Goal: Task Accomplishment & Management: Manage account settings

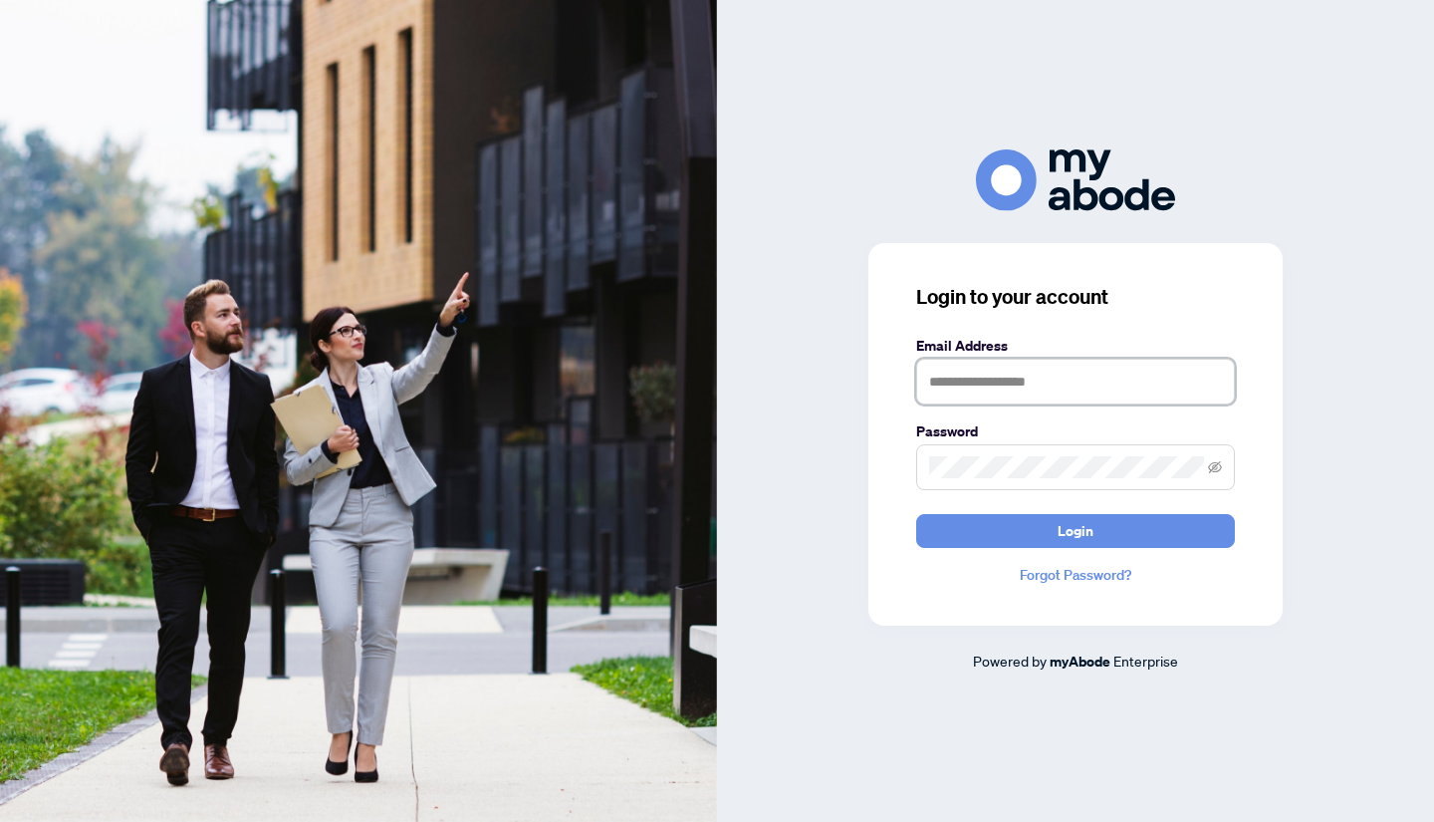
type input "**********"
click at [1076, 530] on button "Login" at bounding box center [1075, 531] width 319 height 34
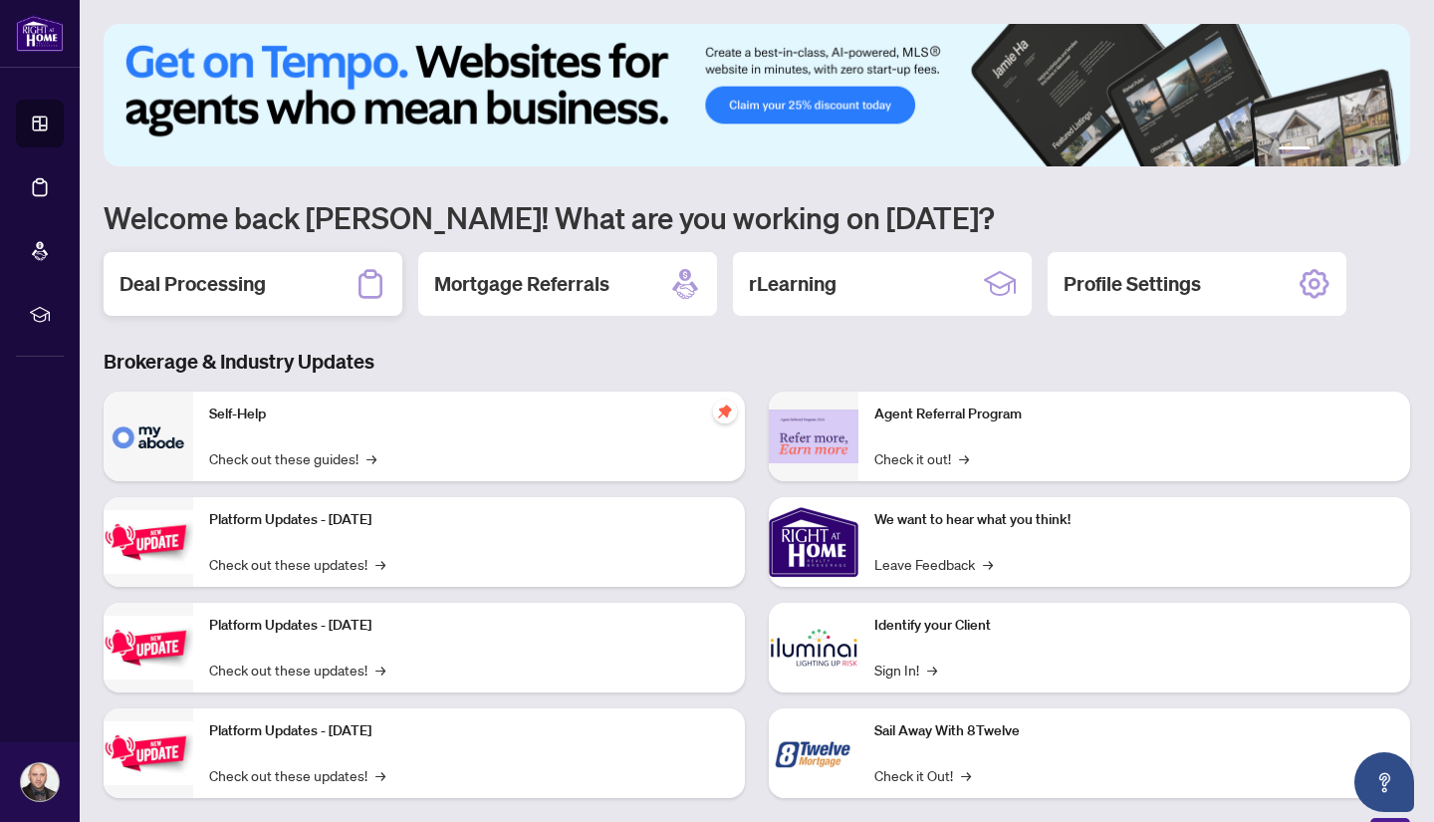
click at [236, 291] on h2 "Deal Processing" at bounding box center [193, 284] width 146 height 28
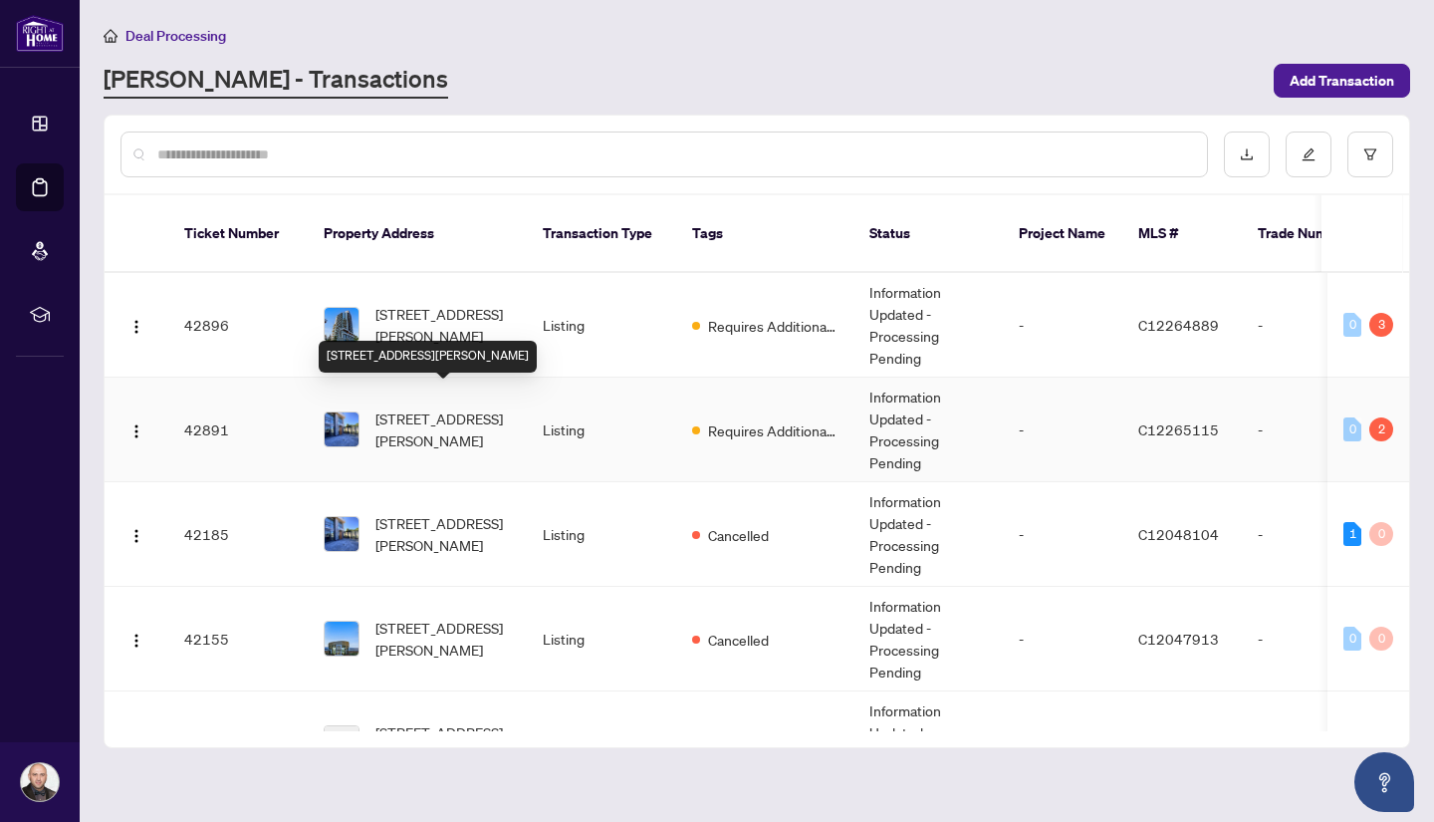
click at [451, 407] on span "106-11 McMahon Dr, Toronto, Ontario M2K 1H8, Canada" at bounding box center [442, 429] width 135 height 44
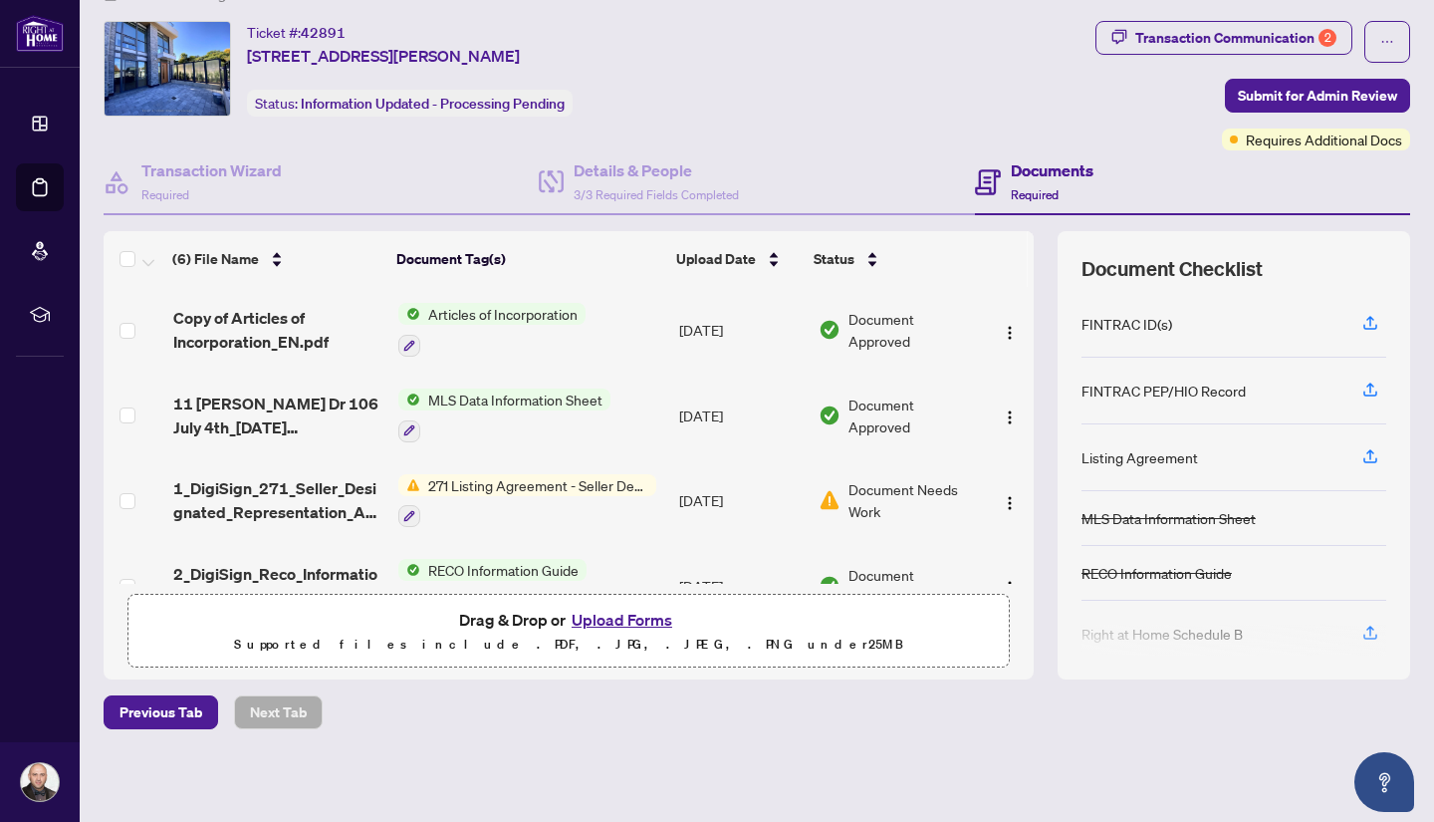
click at [872, 495] on span "Document Needs Work" at bounding box center [912, 500] width 128 height 44
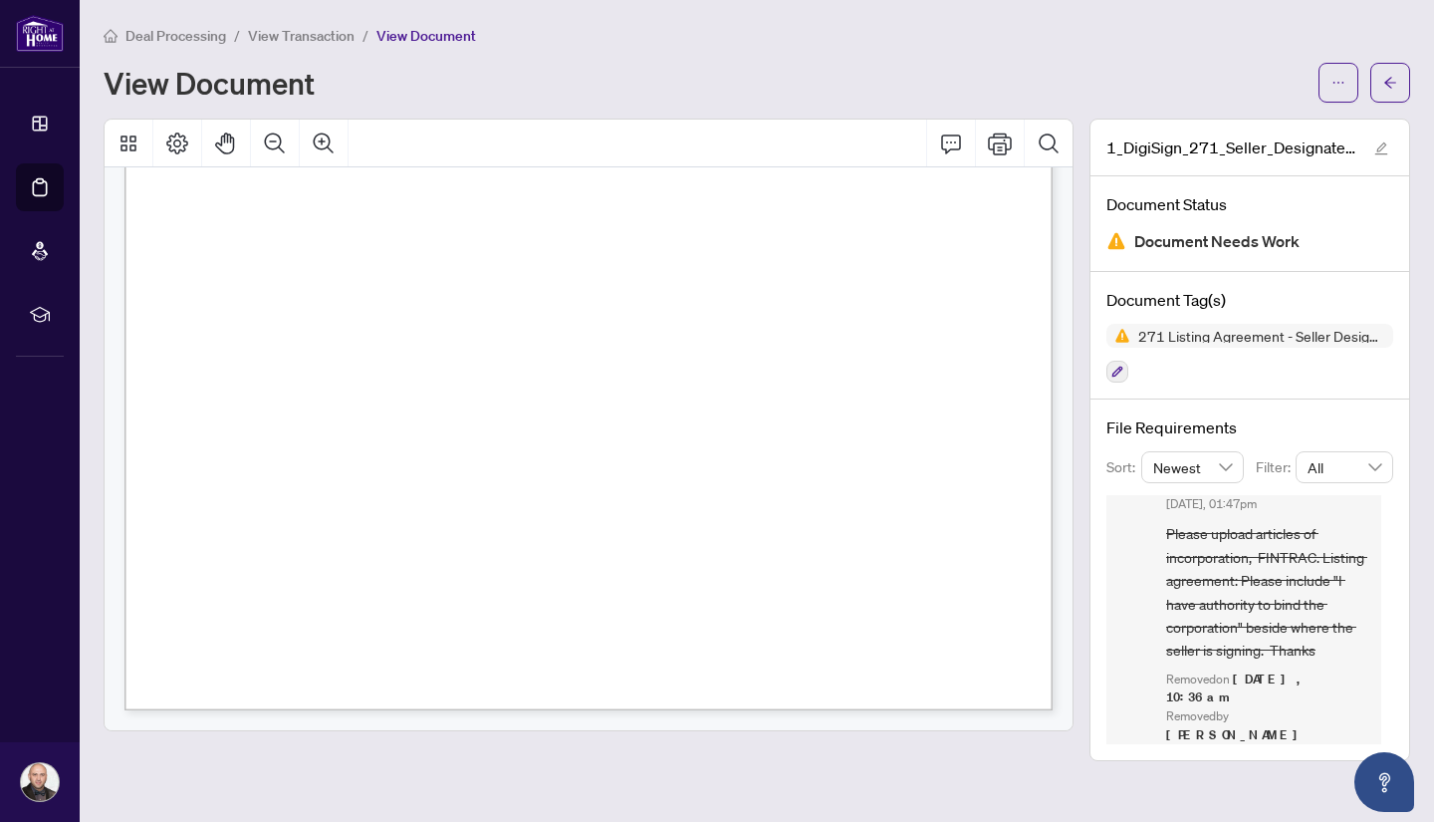
scroll to position [5604, 0]
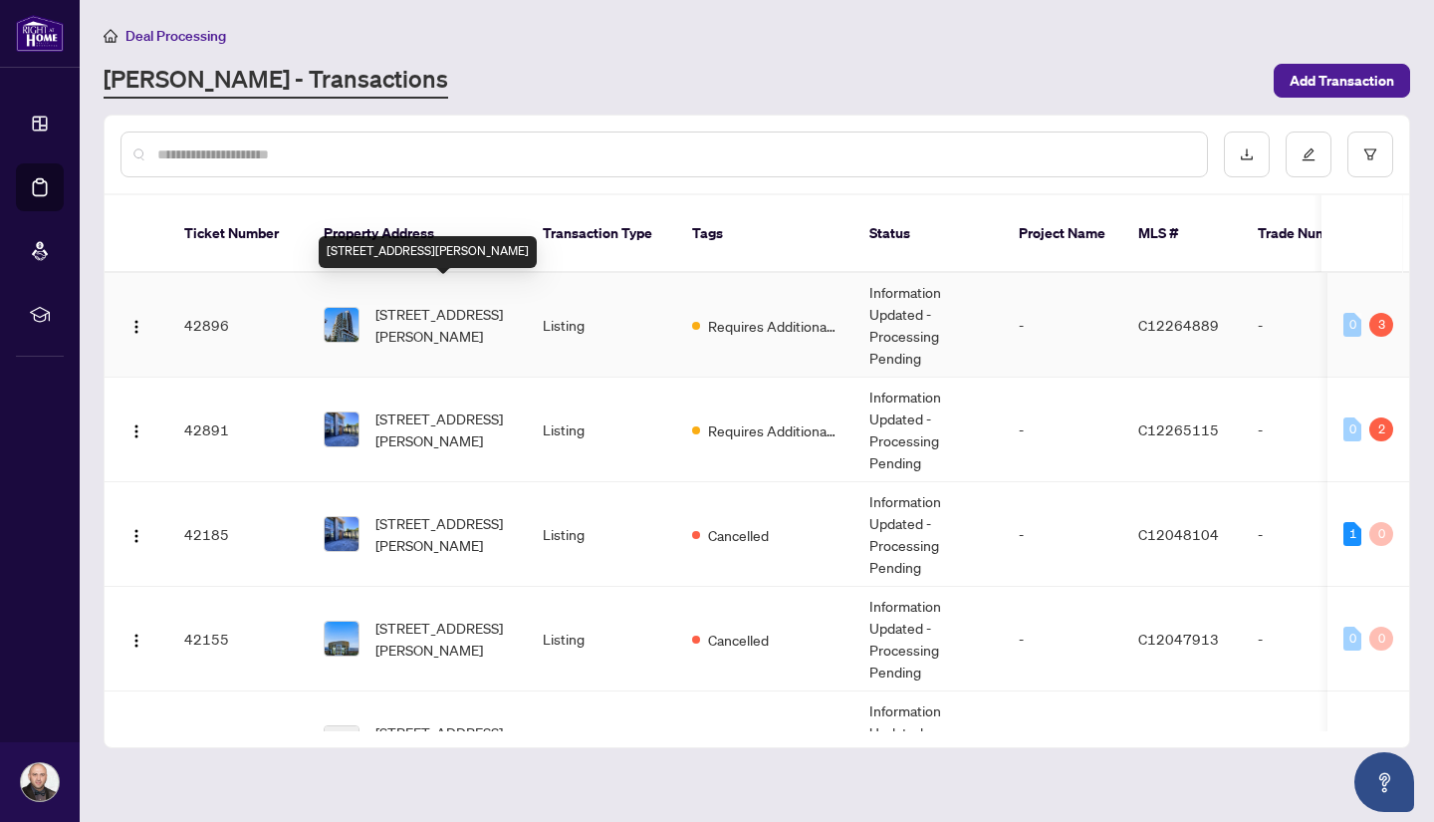
click at [421, 303] on span "606-25 McMahon Dr, Toronto, Ontario M2K 0J1, Canada" at bounding box center [442, 325] width 135 height 44
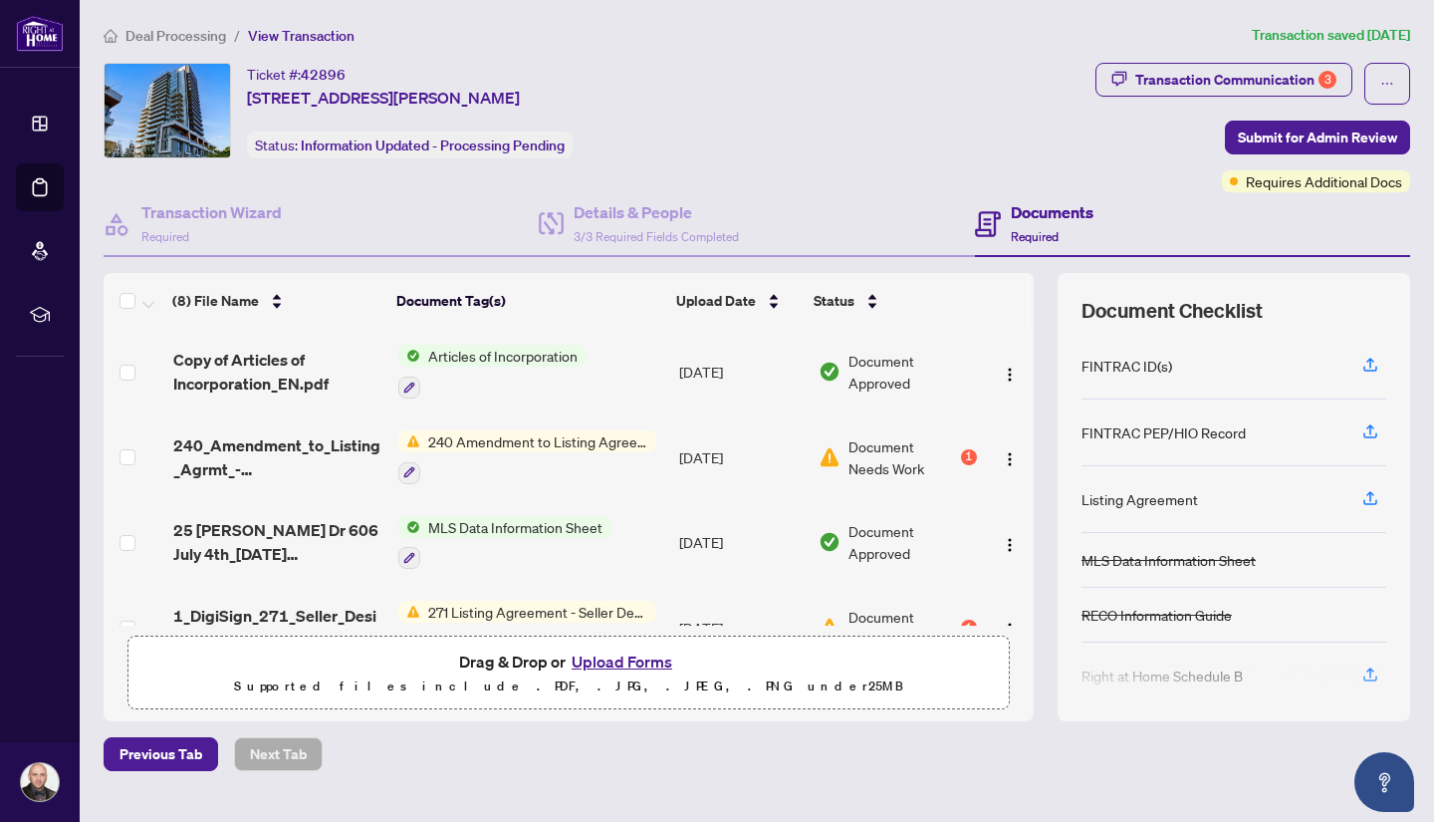
click at [889, 448] on span "Document Needs Work" at bounding box center [902, 457] width 109 height 44
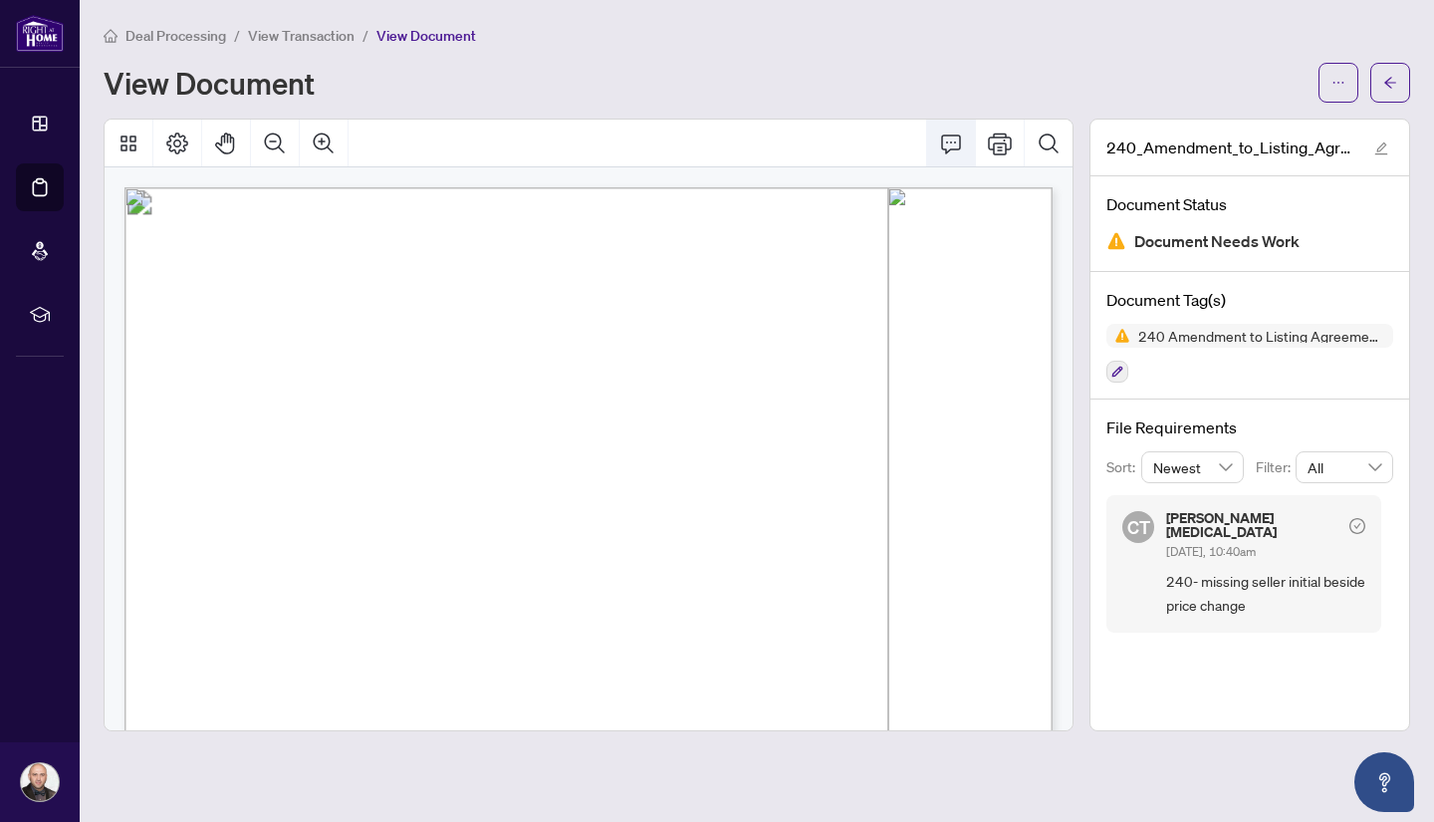
click at [950, 145] on icon "Comment" at bounding box center [951, 143] width 24 height 24
click at [954, 143] on icon "Comment" at bounding box center [951, 143] width 24 height 24
click at [1344, 82] on icon "ellipsis" at bounding box center [1338, 83] width 14 height 14
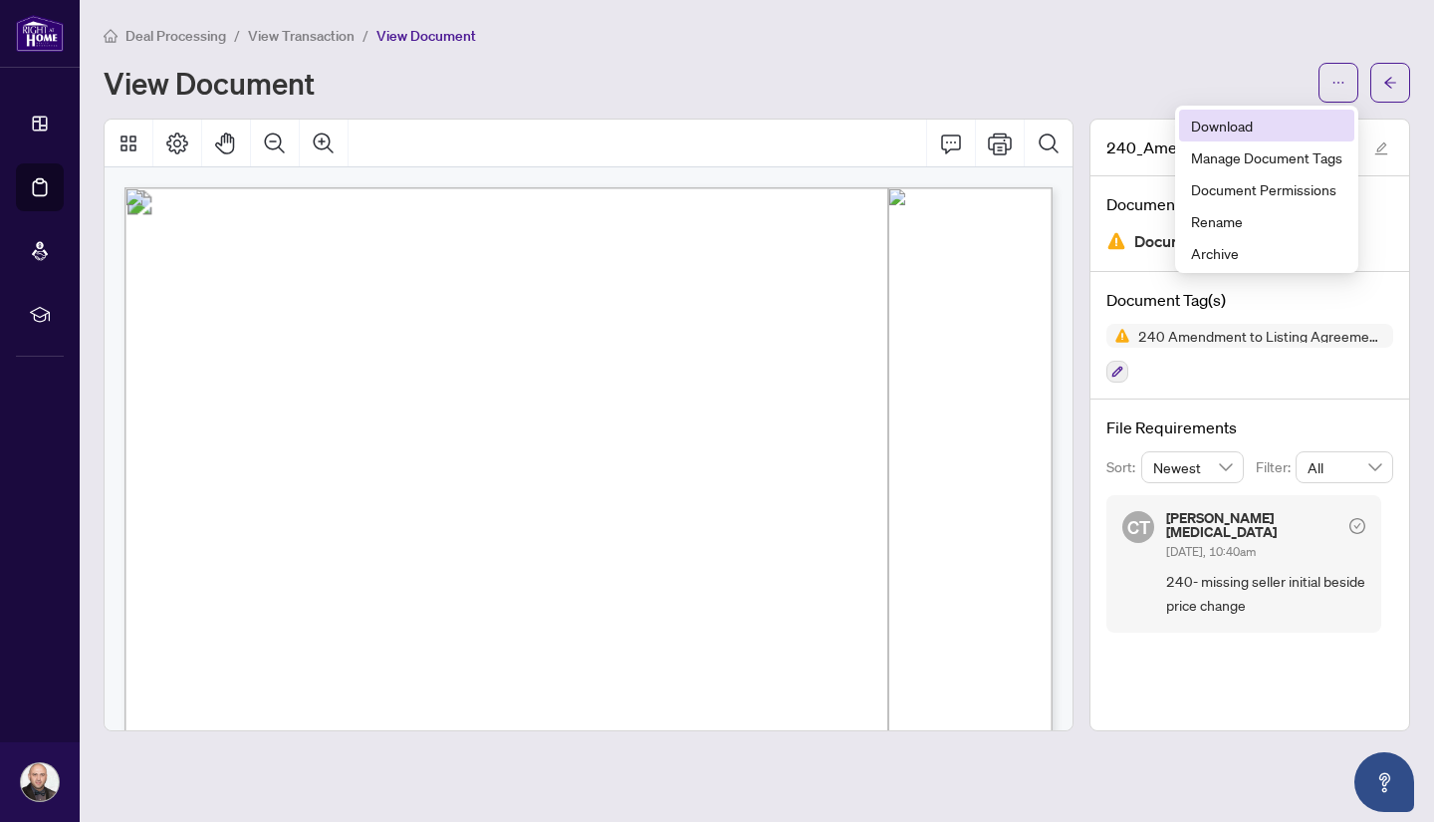
click at [1240, 122] on span "Download" at bounding box center [1266, 126] width 151 height 22
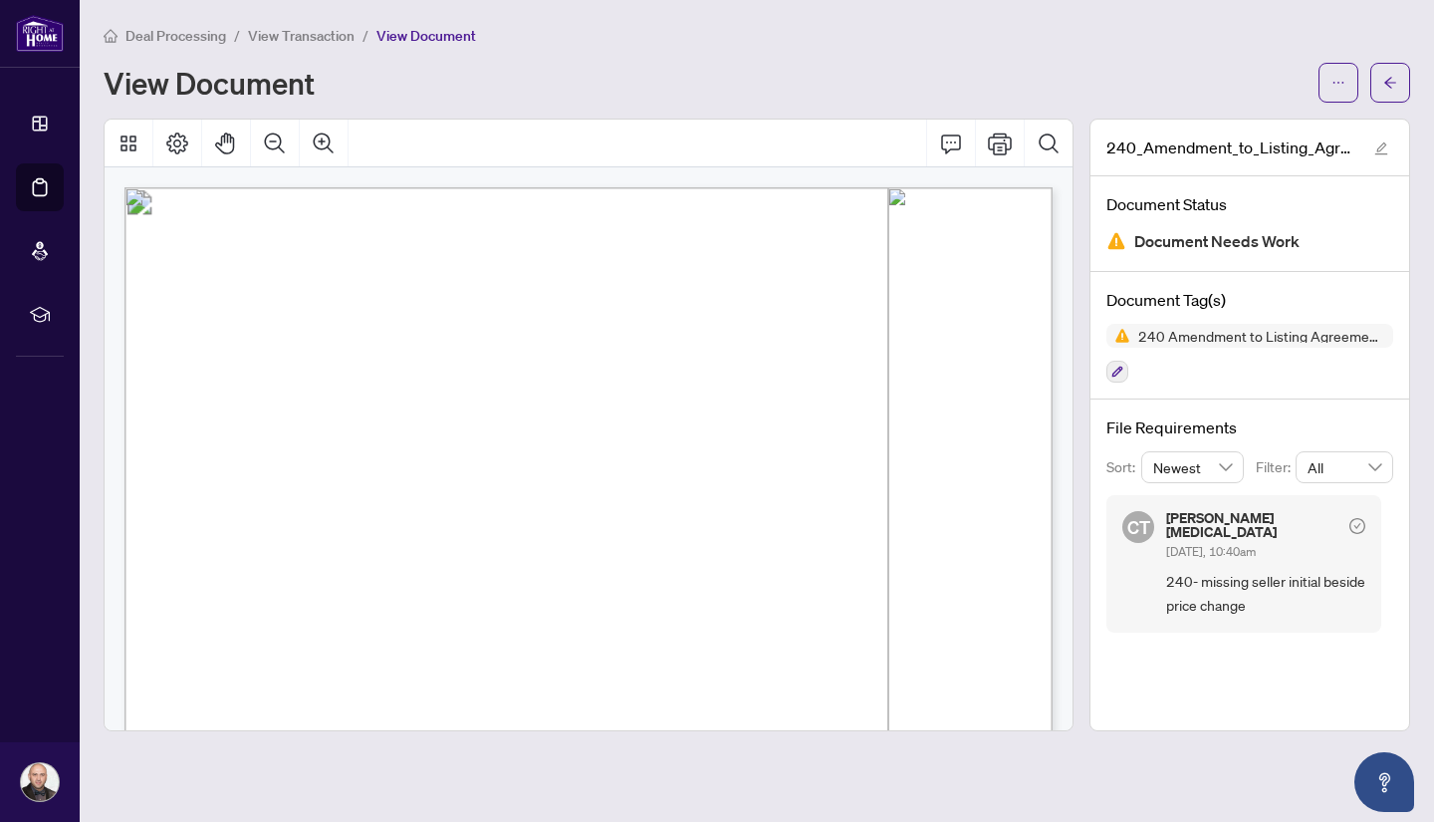
click at [748, 63] on div "View Document" at bounding box center [757, 83] width 1307 height 40
click at [600, 28] on div "Deal Processing / View Transaction / View Document" at bounding box center [757, 35] width 1307 height 23
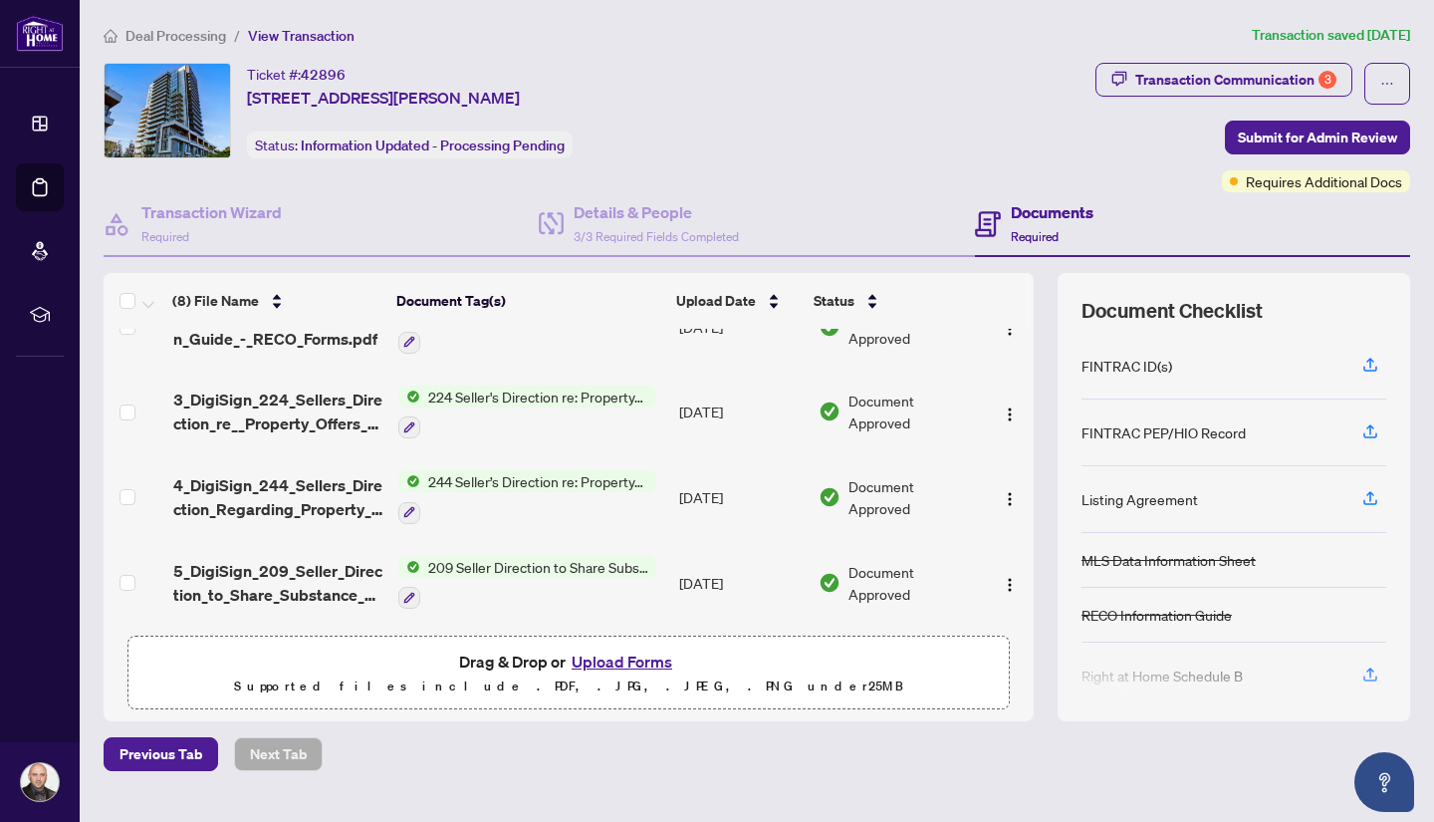
scroll to position [395, 0]
click at [622, 664] on button "Upload Forms" at bounding box center [622, 661] width 113 height 26
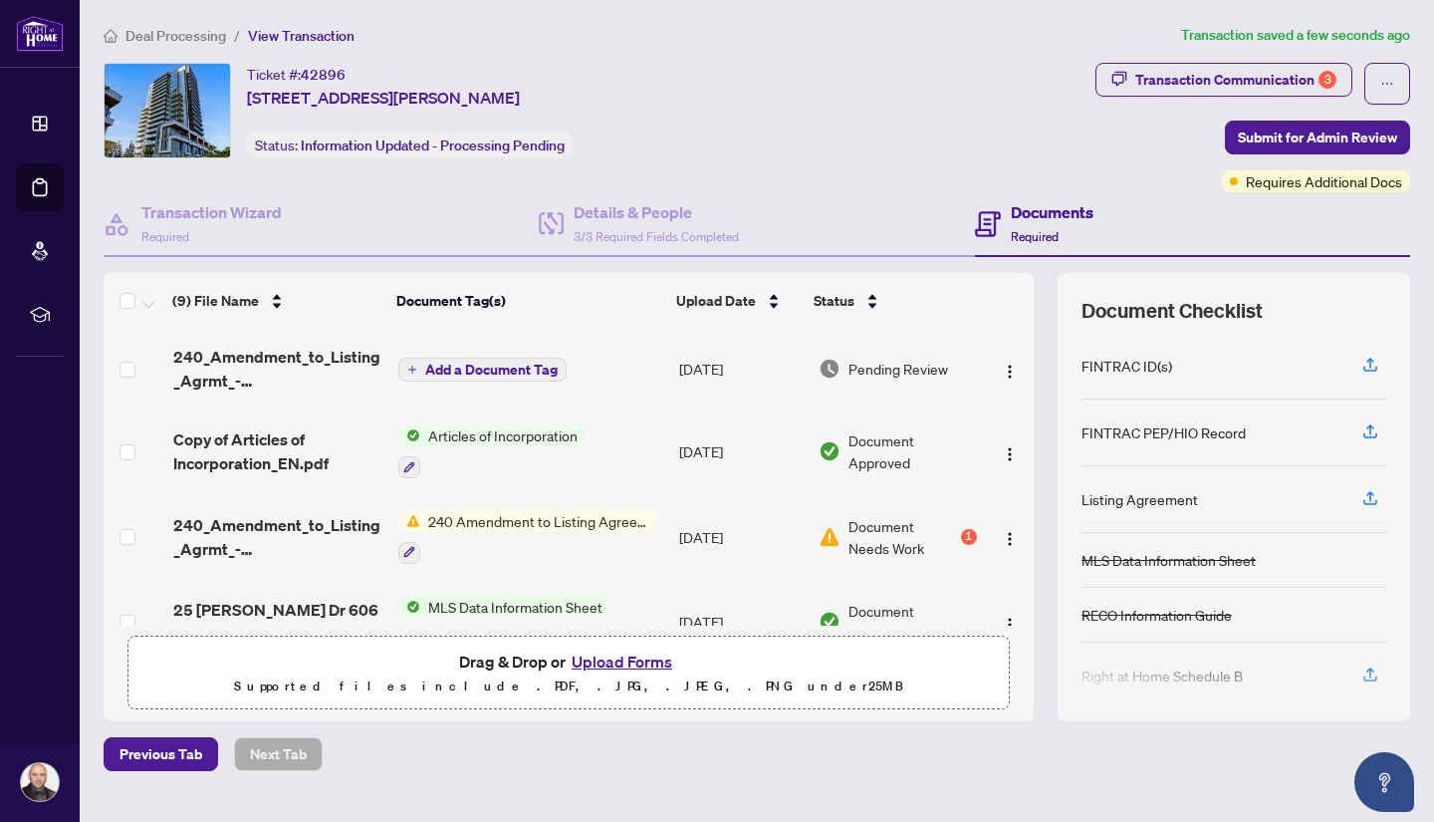
scroll to position [0, 0]
click at [1325, 137] on span "Submit for Admin Review" at bounding box center [1317, 137] width 159 height 32
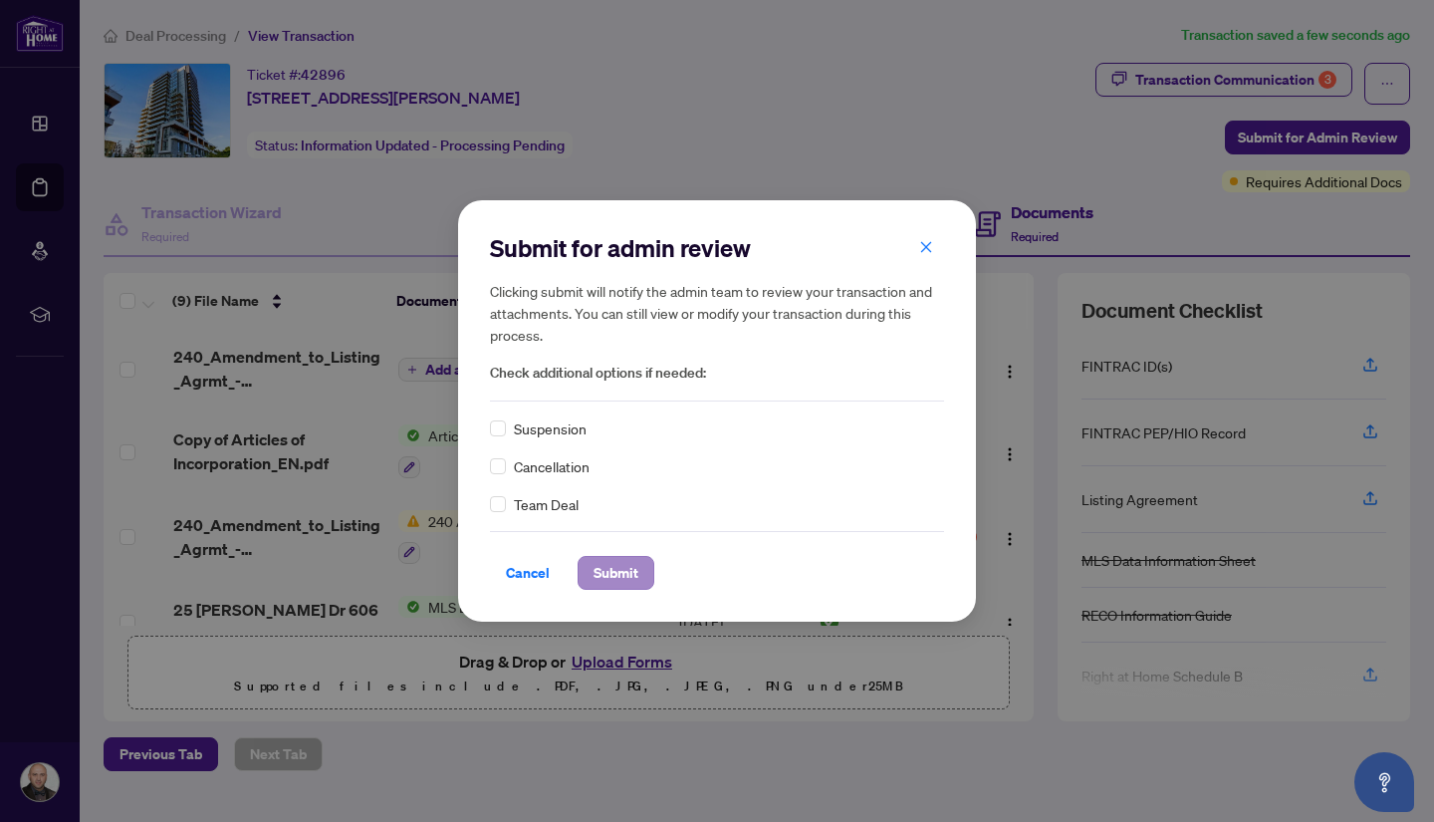
click at [625, 571] on span "Submit" at bounding box center [616, 573] width 45 height 32
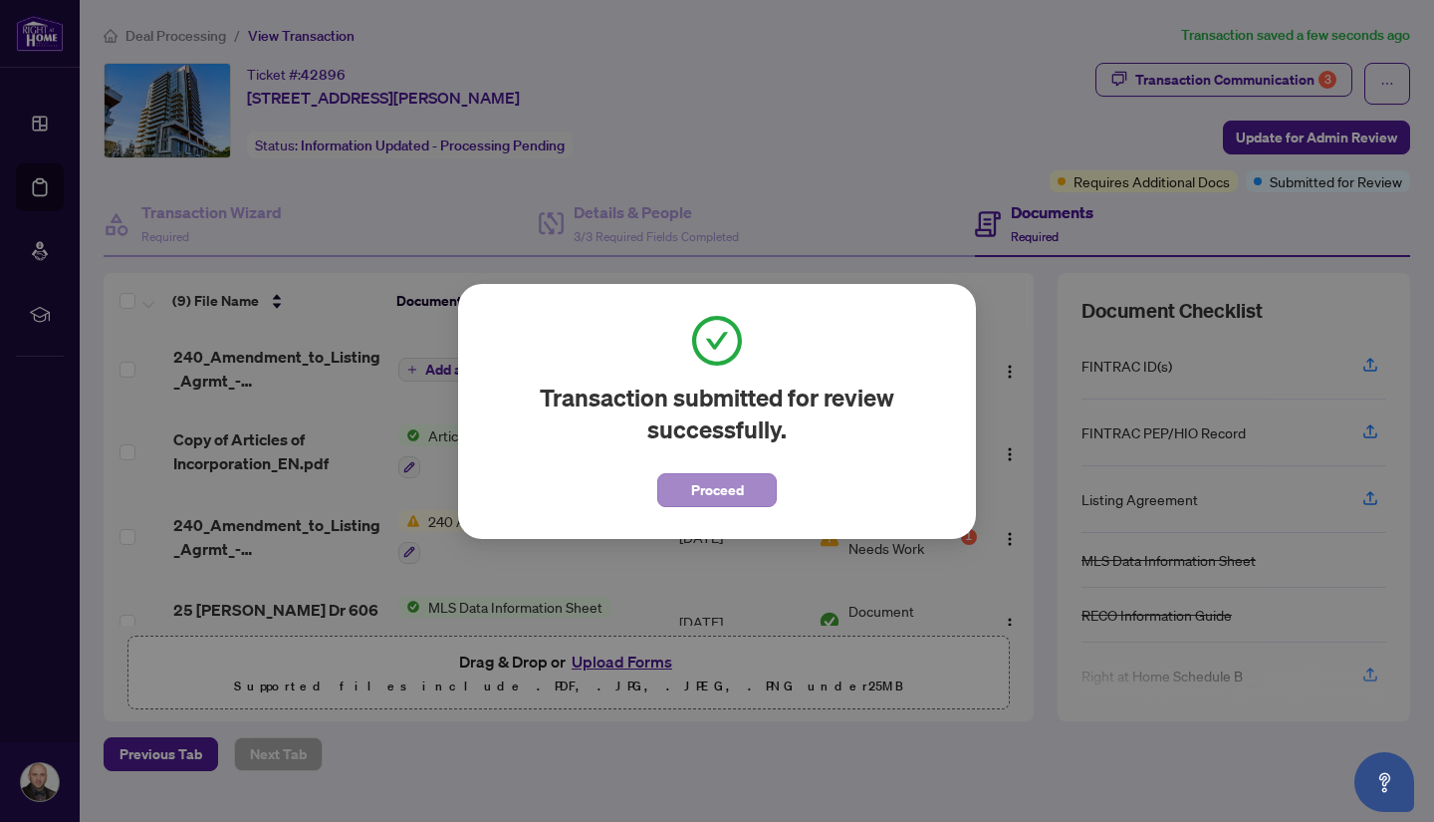
click at [730, 486] on span "Proceed" at bounding box center [717, 490] width 53 height 32
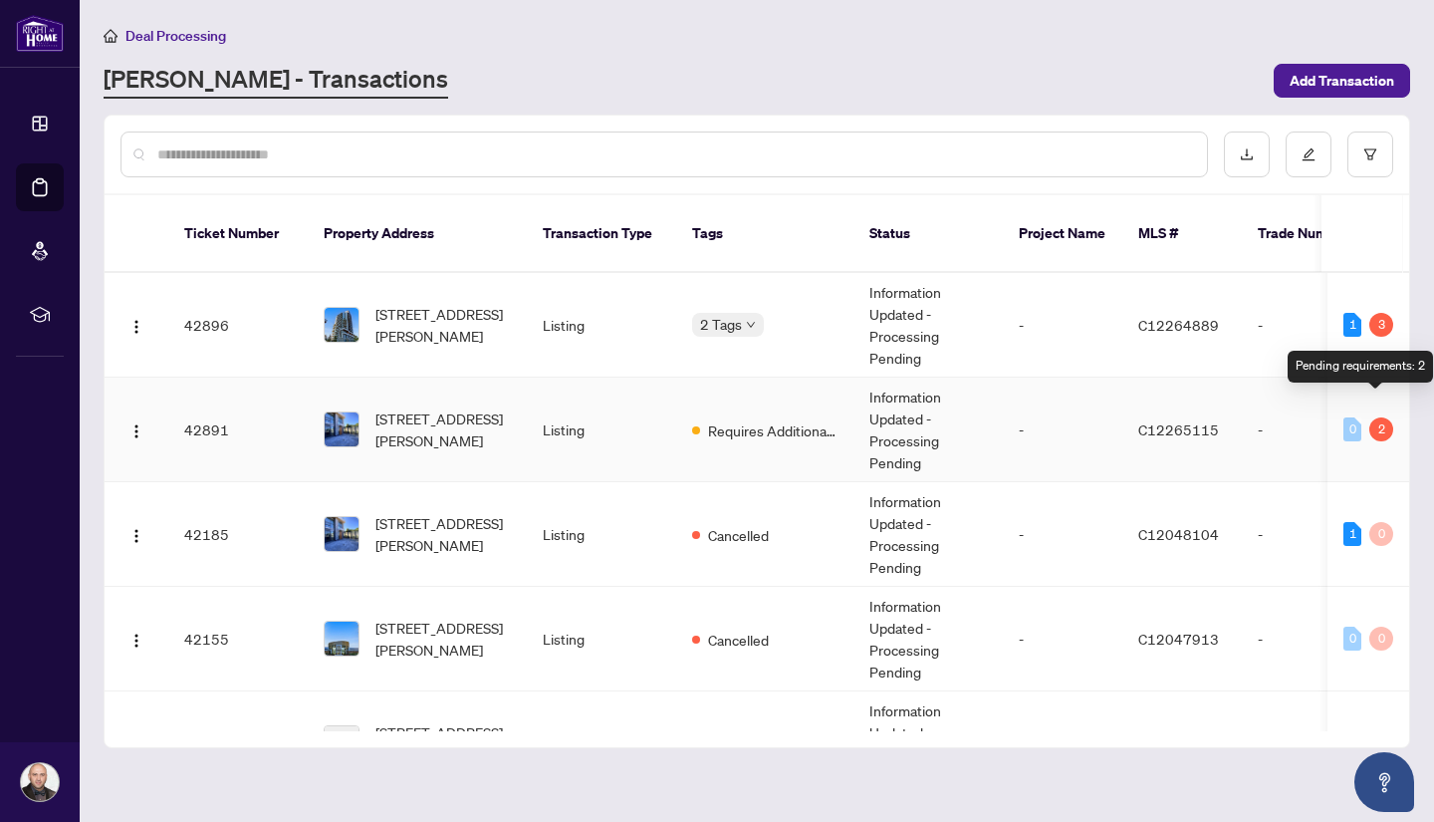
click at [1375, 417] on div "2" at bounding box center [1381, 429] width 24 height 24
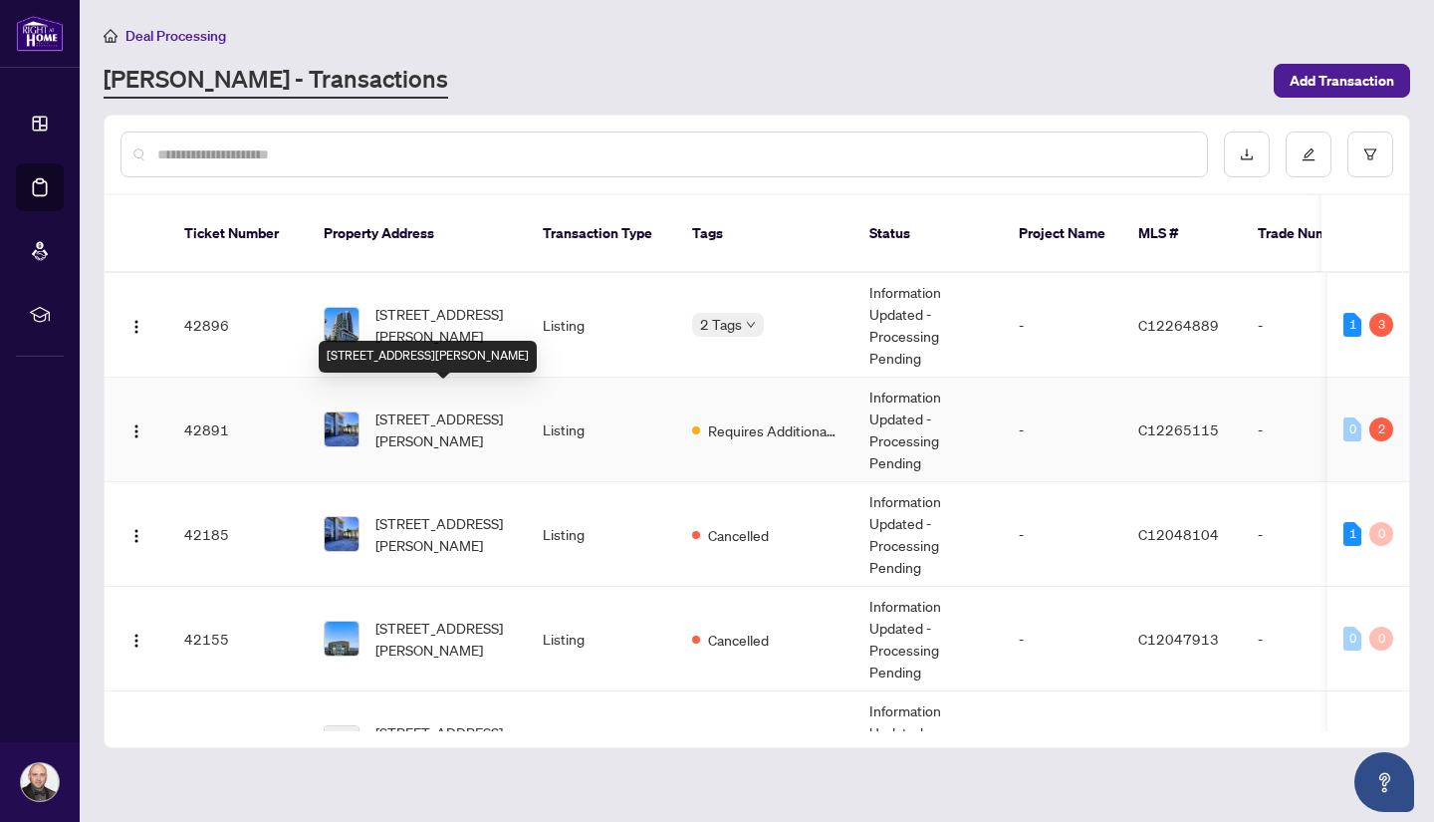
click at [495, 407] on span "106-11 McMahon Dr, Toronto, Ontario M2K 1H8, Canada" at bounding box center [442, 429] width 135 height 44
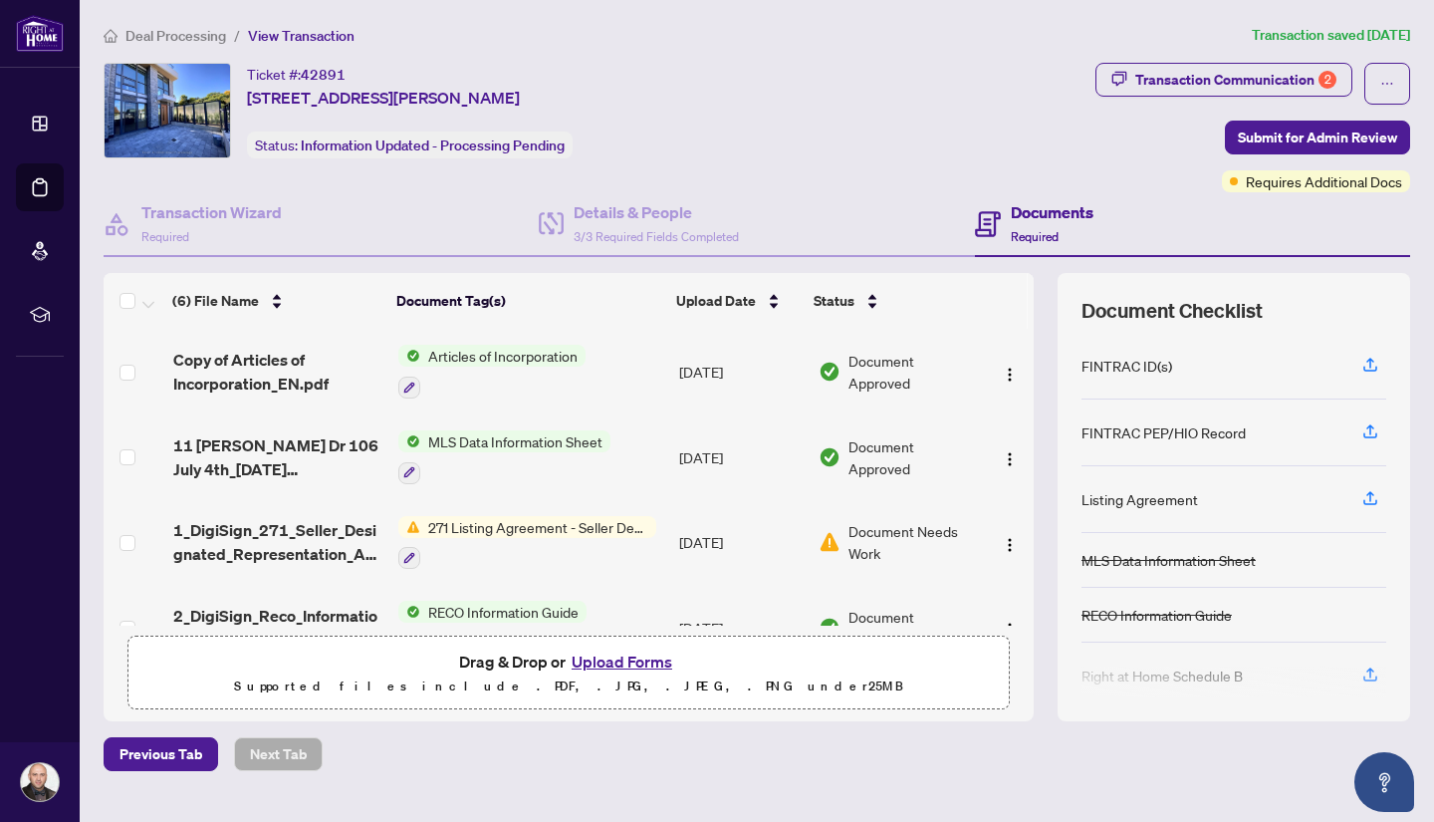
click at [886, 536] on span "Document Needs Work" at bounding box center [912, 542] width 128 height 44
